Goal: Task Accomplishment & Management: Use online tool/utility

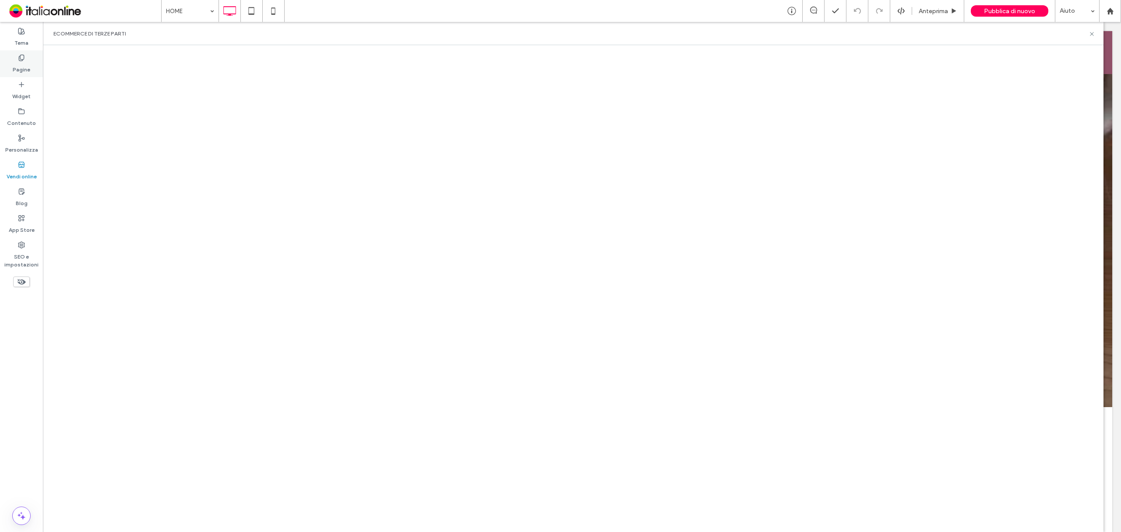
click at [27, 61] on label "Pagine" at bounding box center [22, 67] width 18 height 12
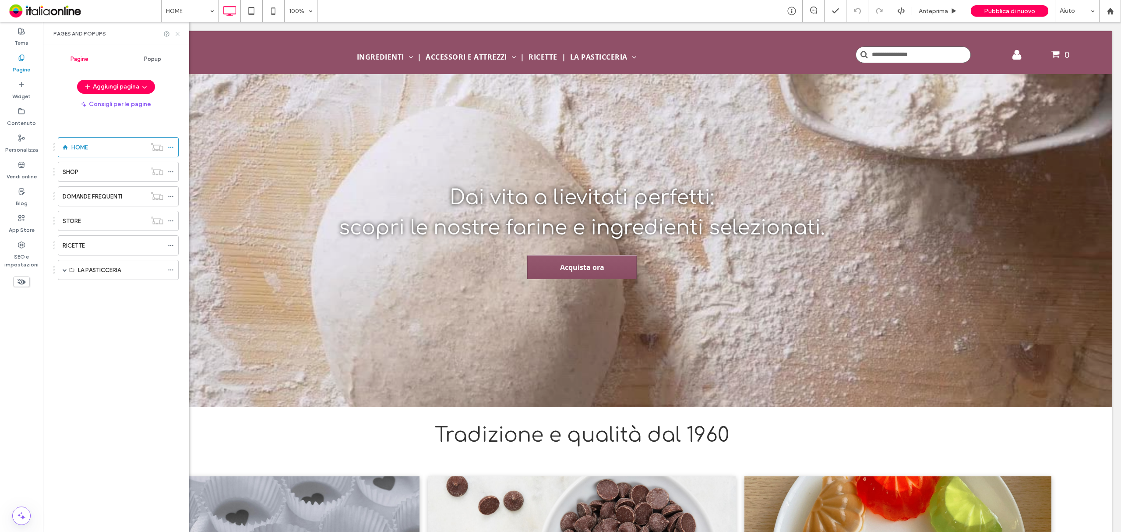
click at [177, 34] on use at bounding box center [178, 34] width 4 height 4
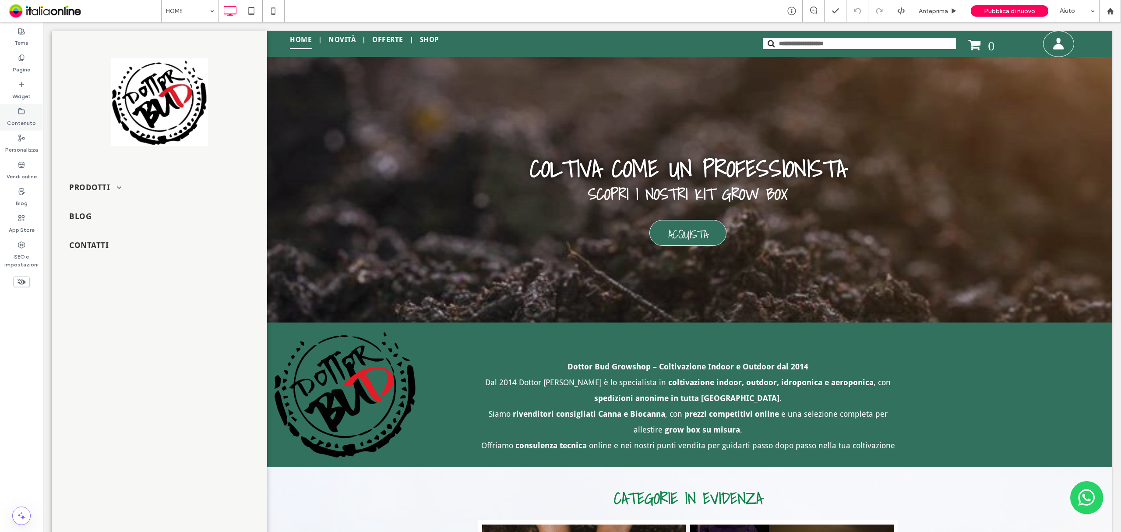
click at [21, 118] on label "Contenuto" at bounding box center [21, 121] width 29 height 12
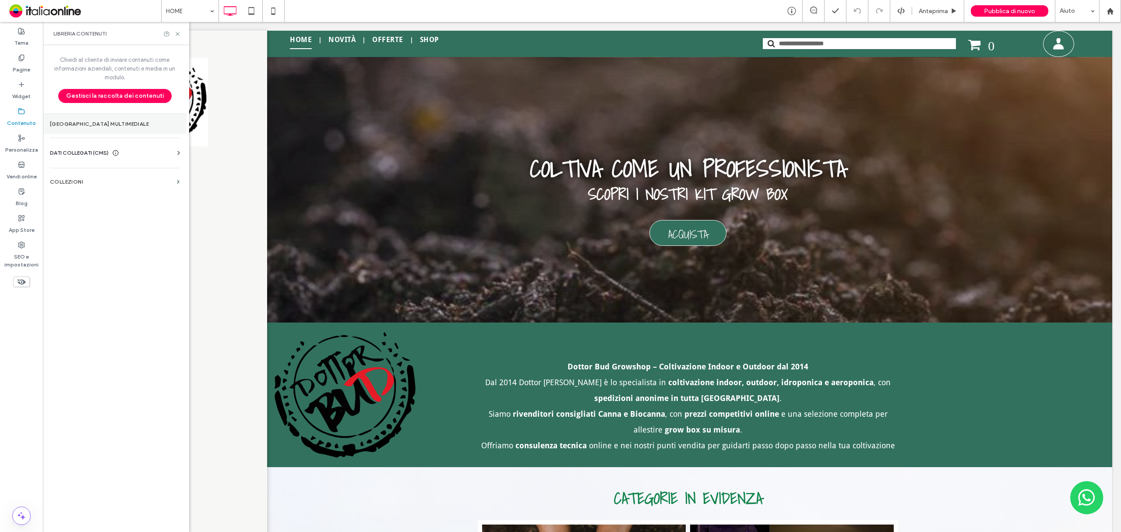
click at [98, 128] on section "[GEOGRAPHIC_DATA] multimediale" at bounding box center [115, 124] width 144 height 20
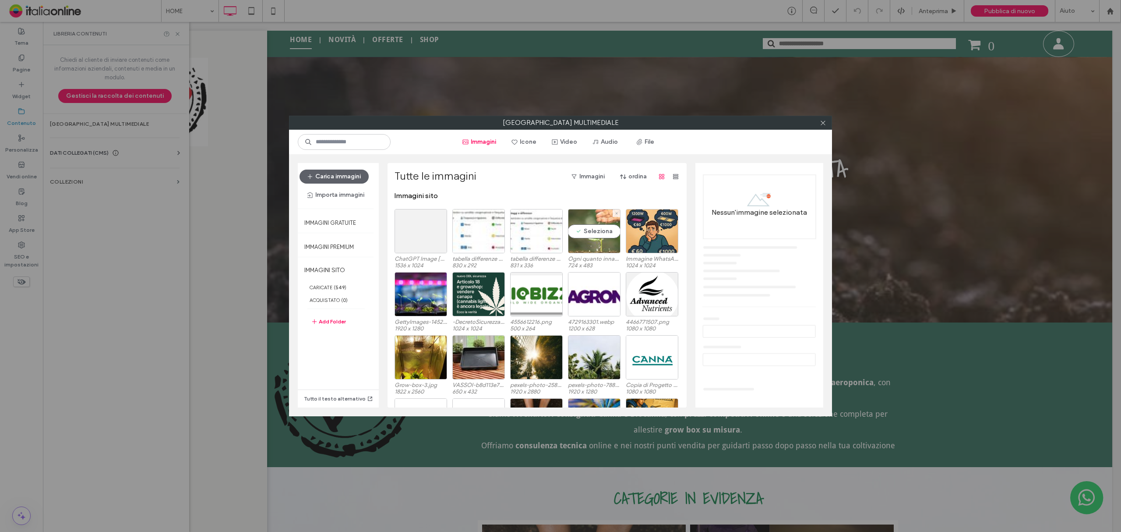
click at [598, 226] on div "Seleziona" at bounding box center [594, 231] width 53 height 44
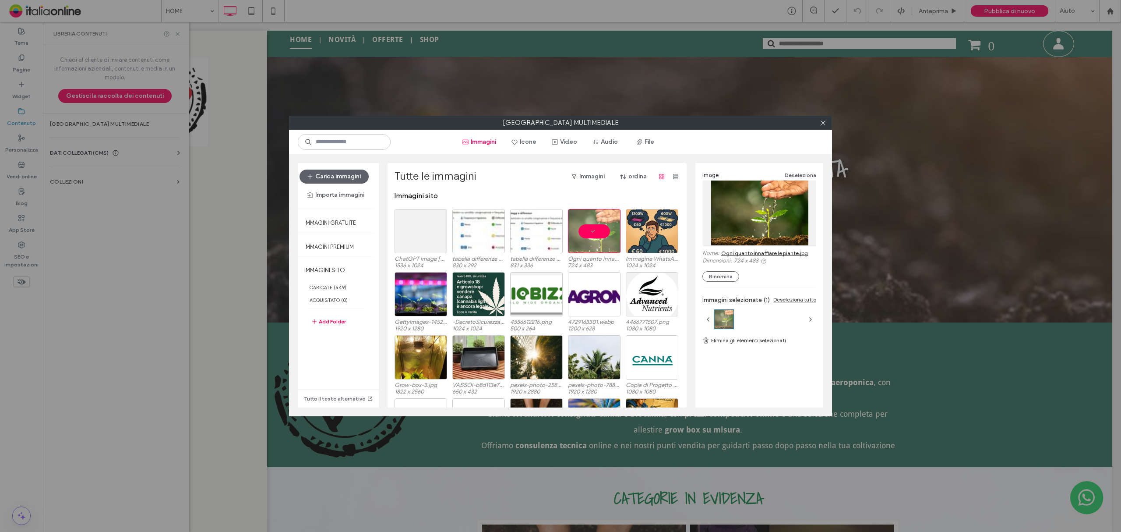
click at [793, 254] on link "Ogni quanto innaffiare le piante.jpg" at bounding box center [764, 253] width 87 height 7
drag, startPoint x: 419, startPoint y: 228, endPoint x: 427, endPoint y: 233, distance: 9.5
click at [419, 228] on div "Seleziona" at bounding box center [421, 231] width 53 height 44
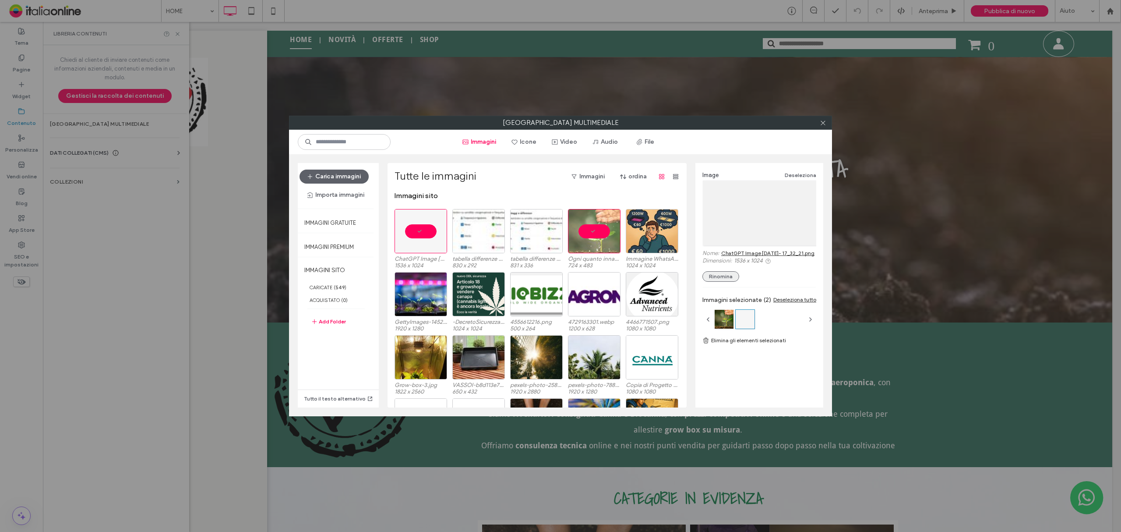
click at [727, 282] on button "Rinomina" at bounding box center [720, 276] width 37 height 11
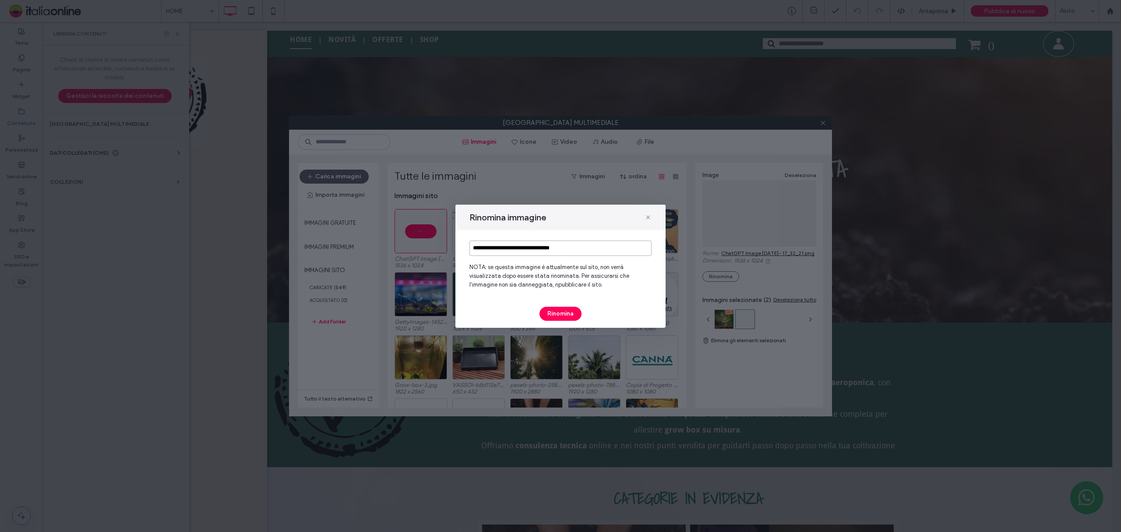
click at [615, 249] on input "**********" at bounding box center [560, 247] width 182 height 15
type input "**********"
click at [555, 313] on button "Rinomina" at bounding box center [560, 314] width 42 height 14
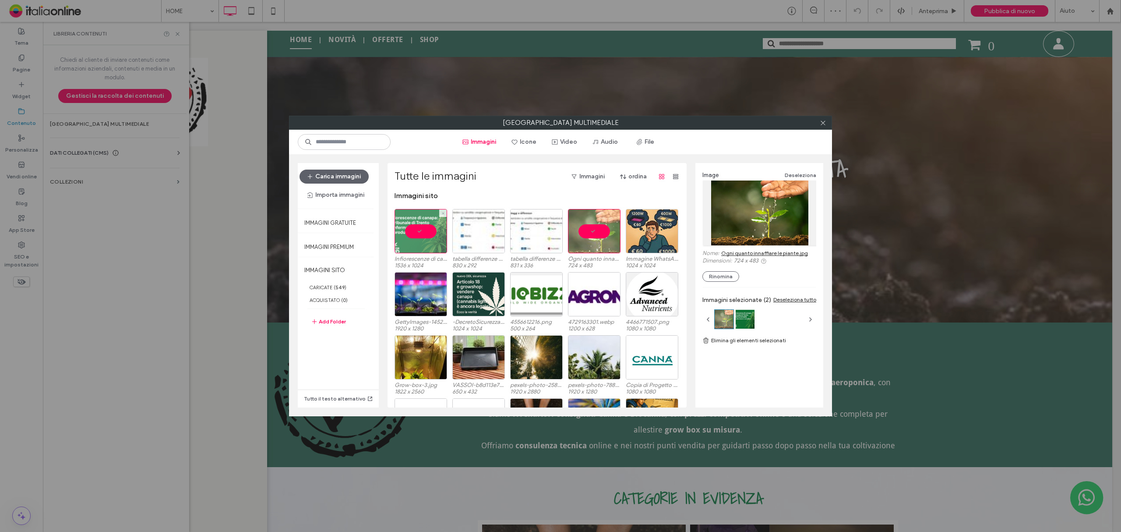
click at [400, 222] on div at bounding box center [421, 231] width 53 height 44
click at [824, 123] on icon at bounding box center [823, 123] width 7 height 7
